Goal: Information Seeking & Learning: Learn about a topic

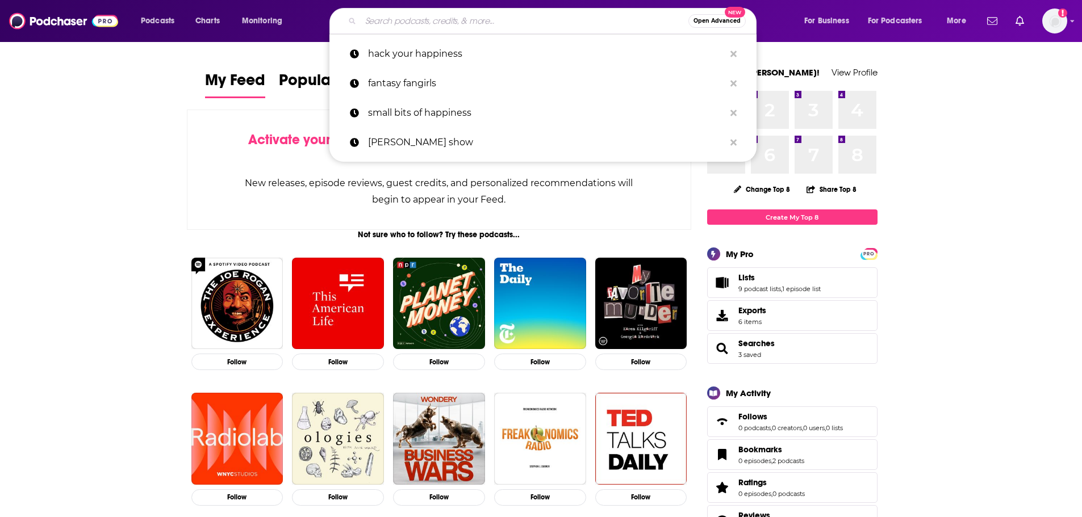
click at [537, 27] on input "Search podcasts, credits, & more..." at bounding box center [525, 21] width 328 height 18
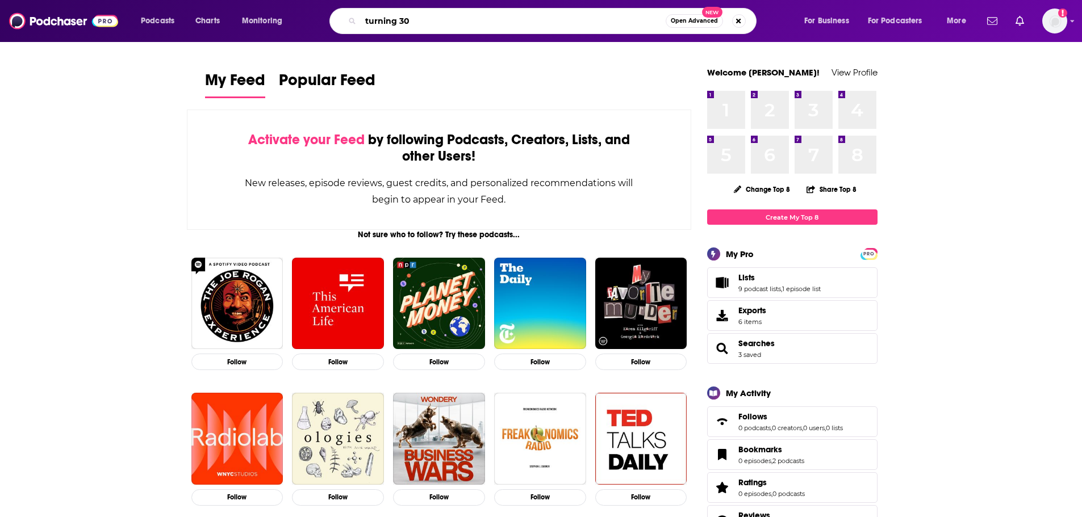
type input "turning 30"
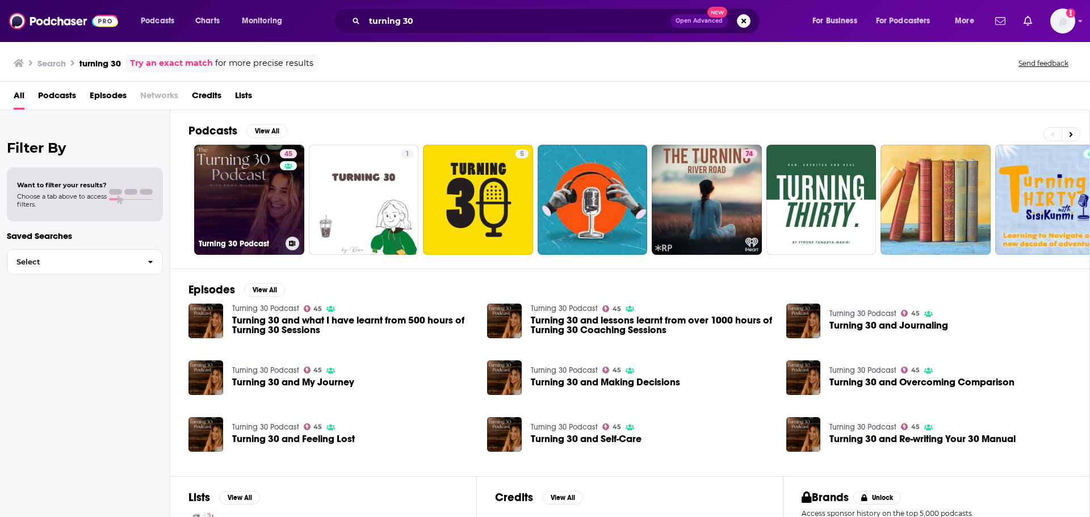
click at [243, 173] on link "45 Turning 30 Podcast" at bounding box center [249, 200] width 110 height 110
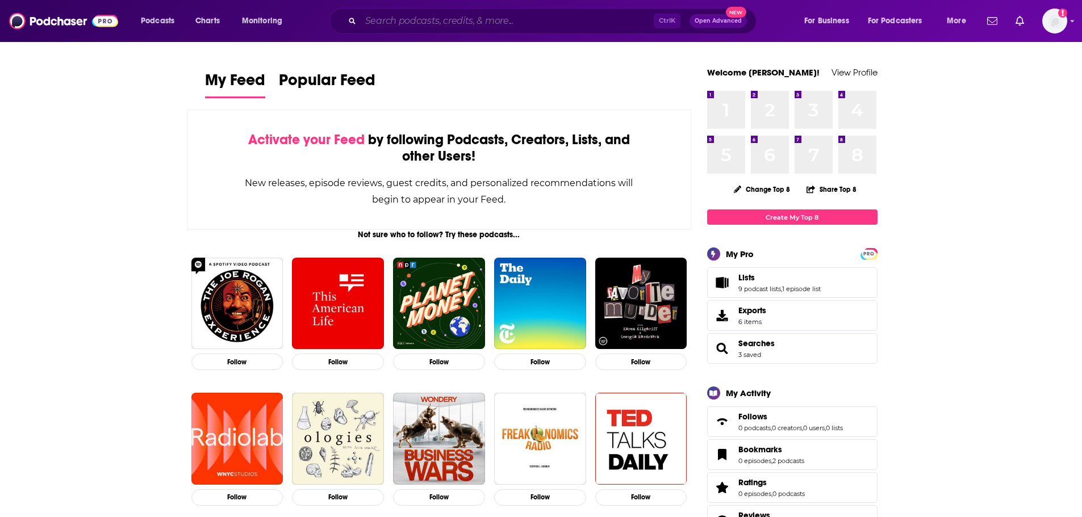
click at [551, 17] on input "Search podcasts, credits, & more..." at bounding box center [507, 21] width 293 height 18
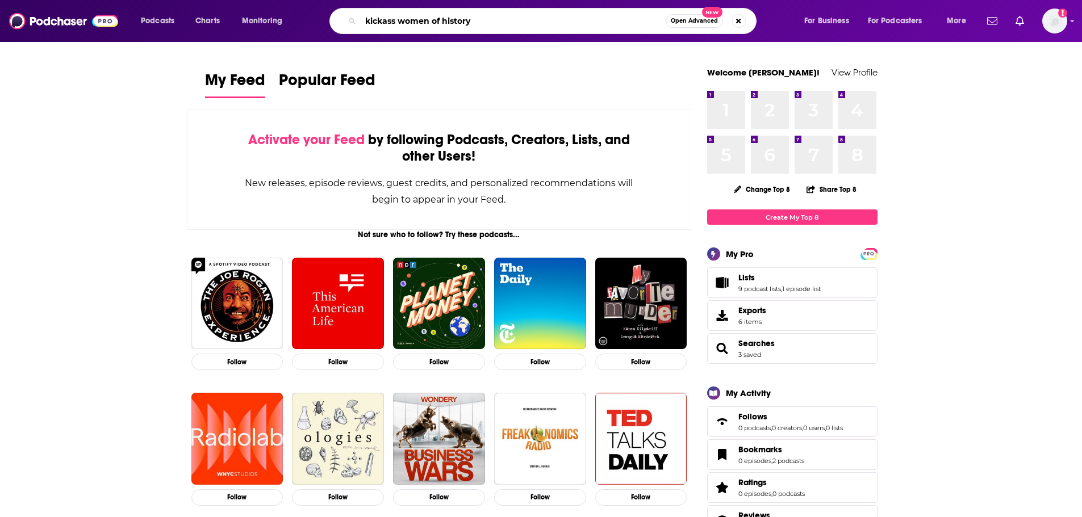
type input "kickass women of history"
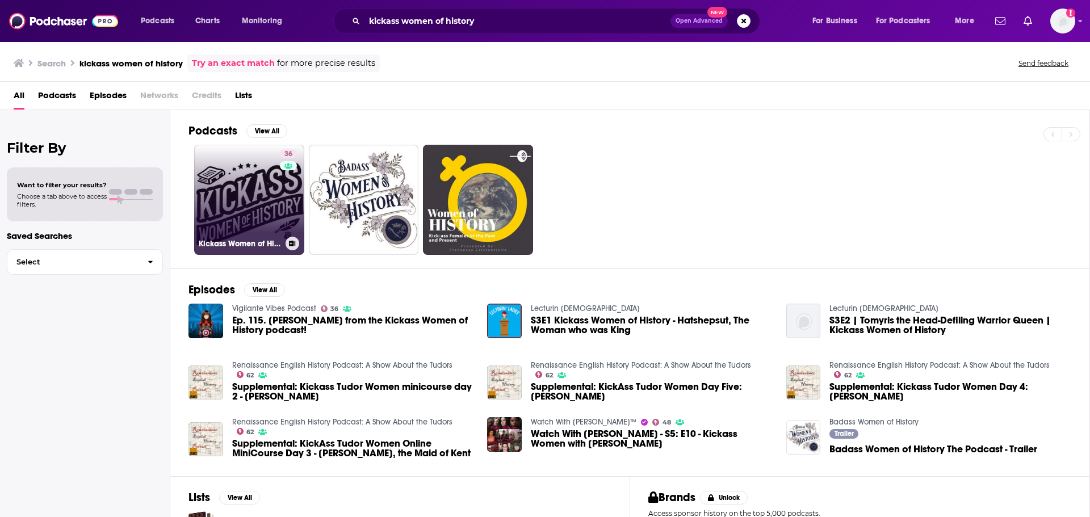
click at [229, 190] on link "36 Kickass Women of History" at bounding box center [249, 200] width 110 height 110
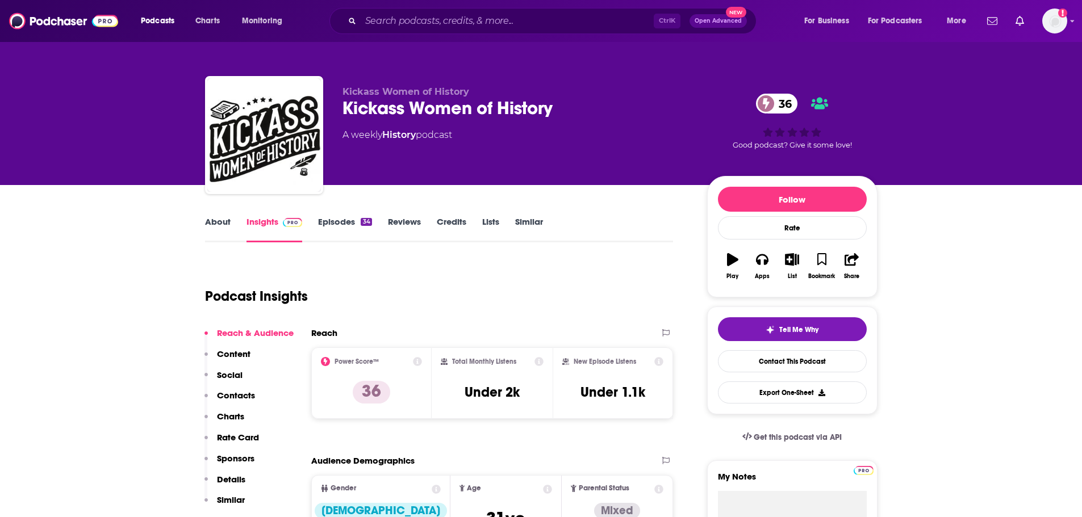
click at [342, 218] on link "Episodes 34" at bounding box center [344, 229] width 53 height 26
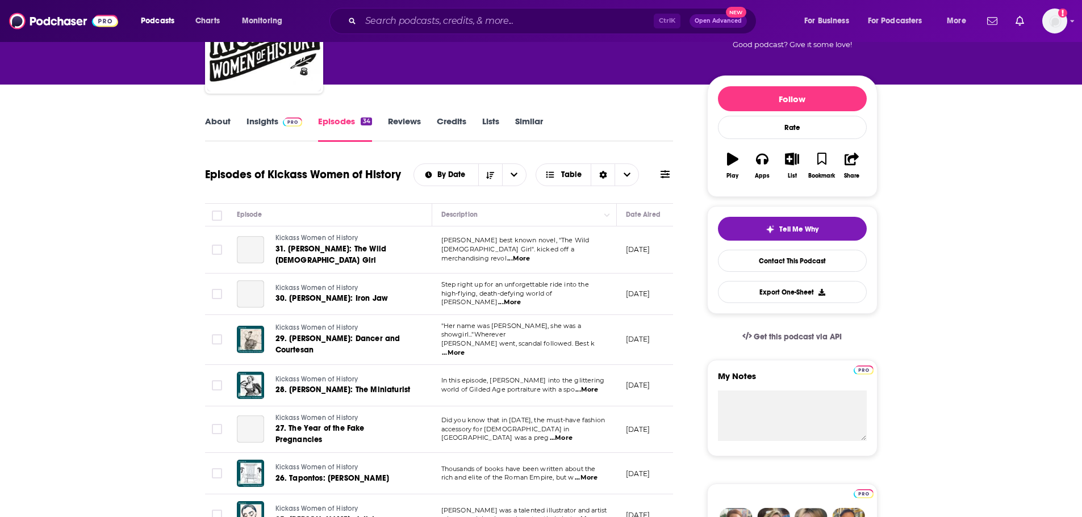
scroll to position [114, 0]
